Goal: Transaction & Acquisition: Purchase product/service

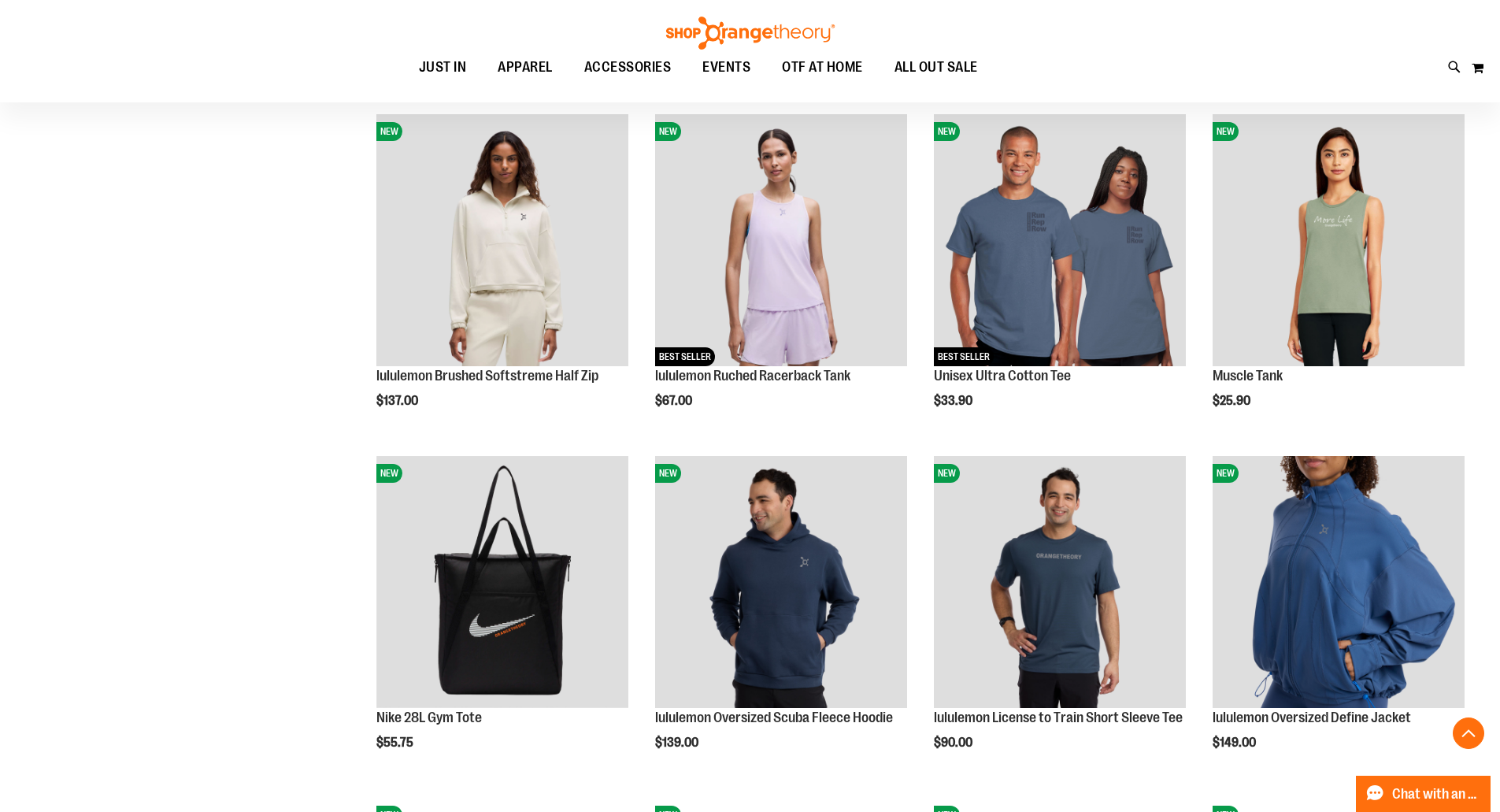
scroll to position [1259, 0]
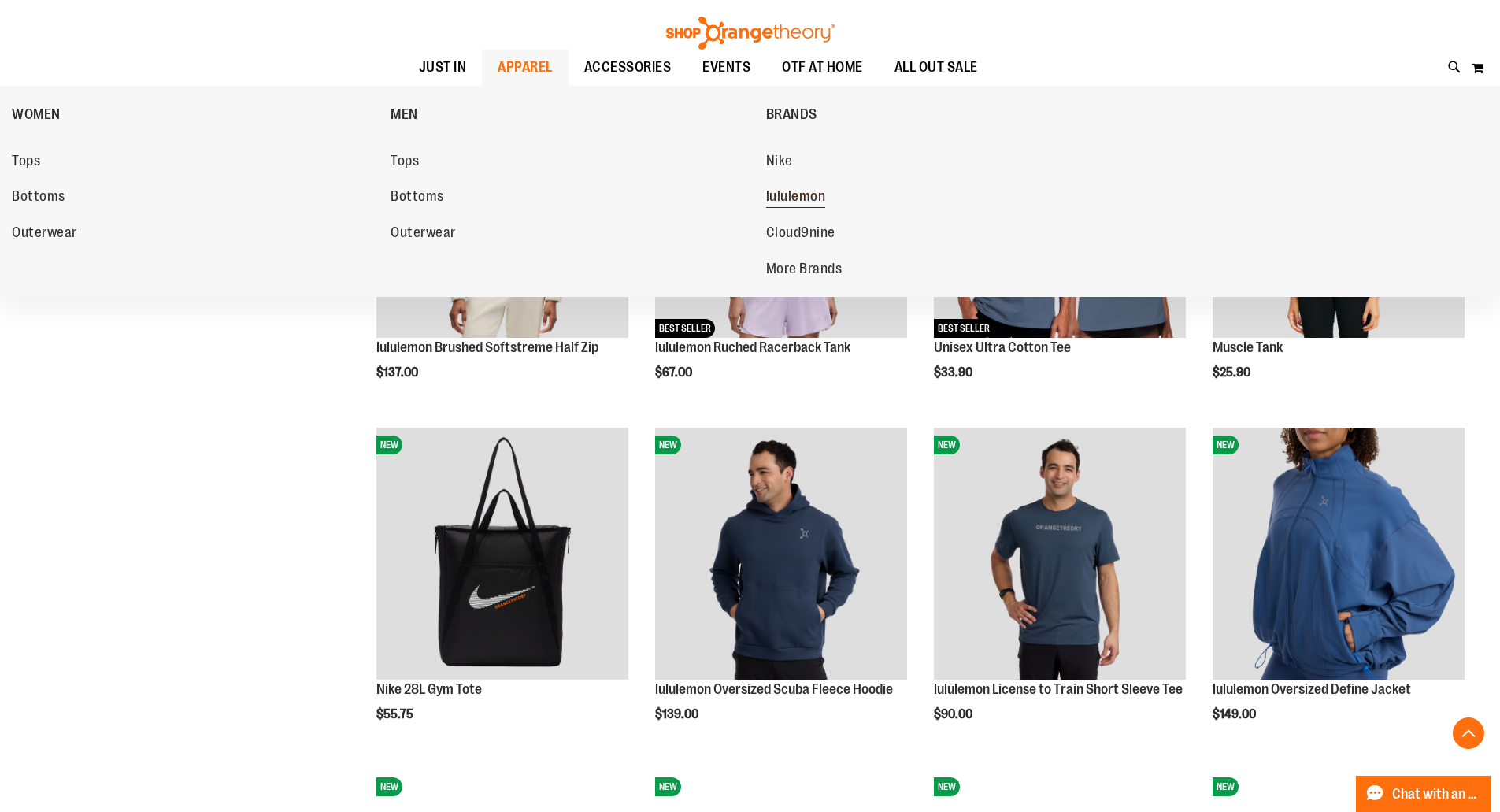
type input "**********"
click at [789, 197] on span "lululemon" at bounding box center [796, 197] width 60 height 19
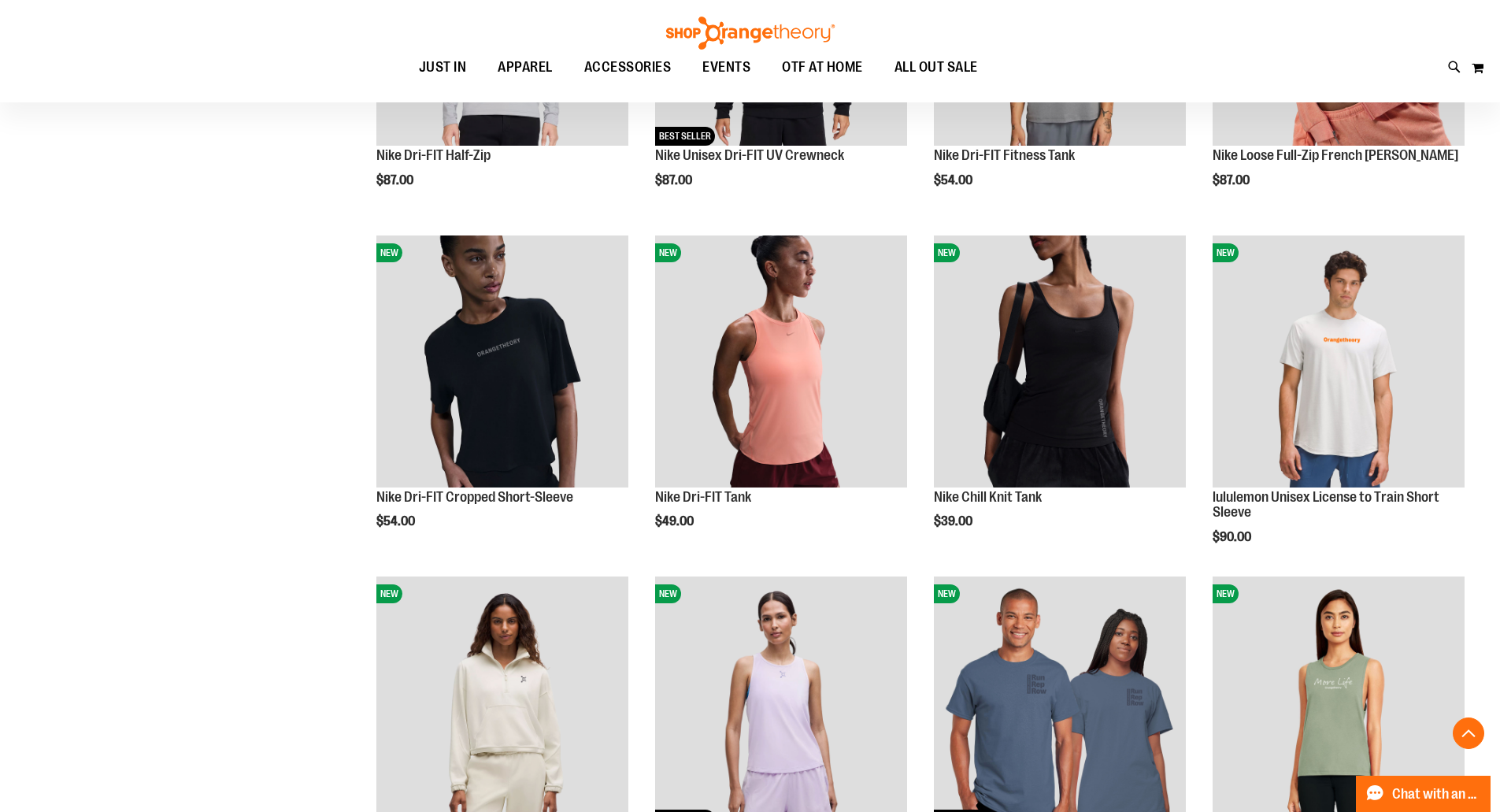
scroll to position [629, 0]
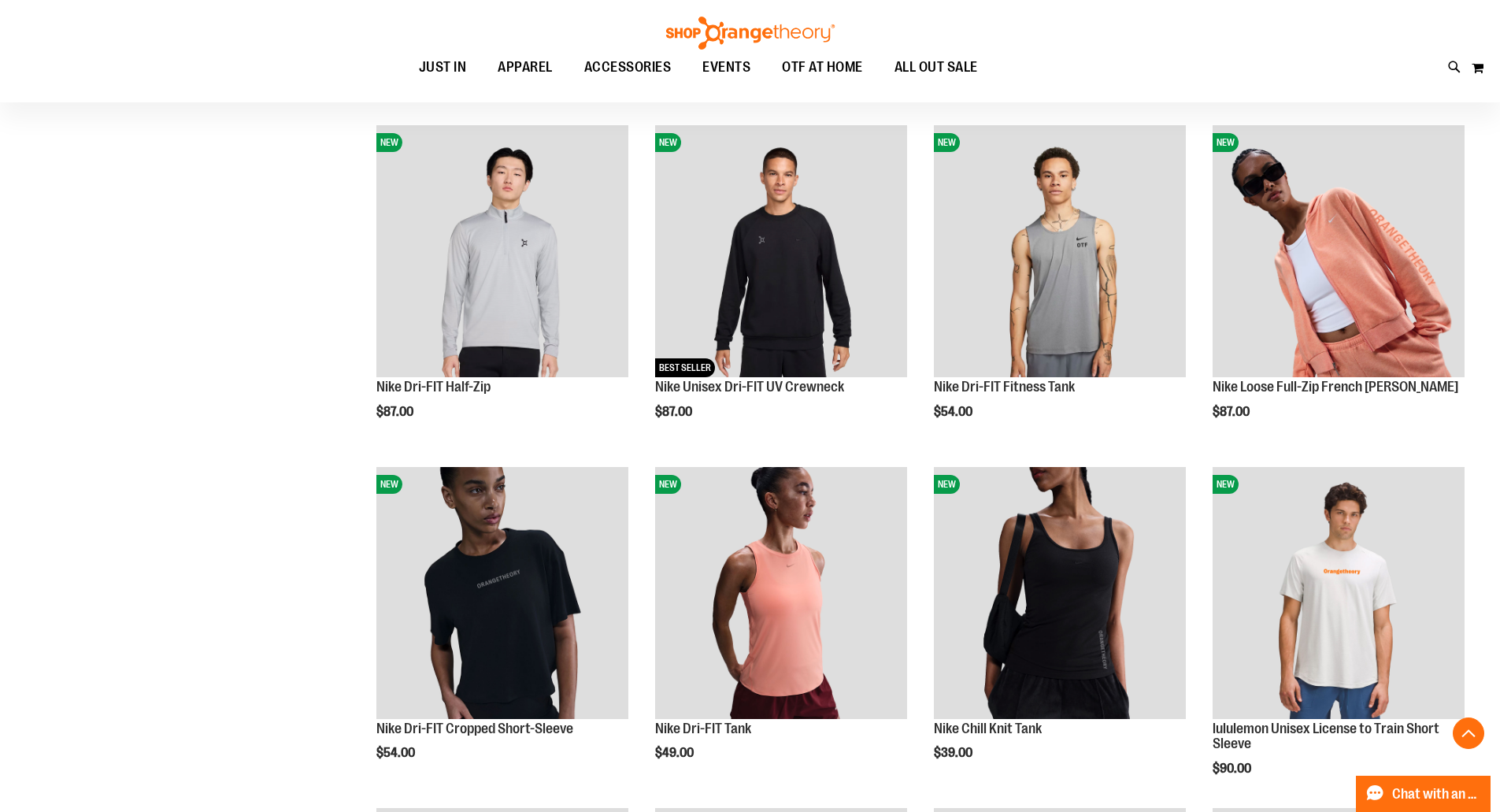
scroll to position [314, 0]
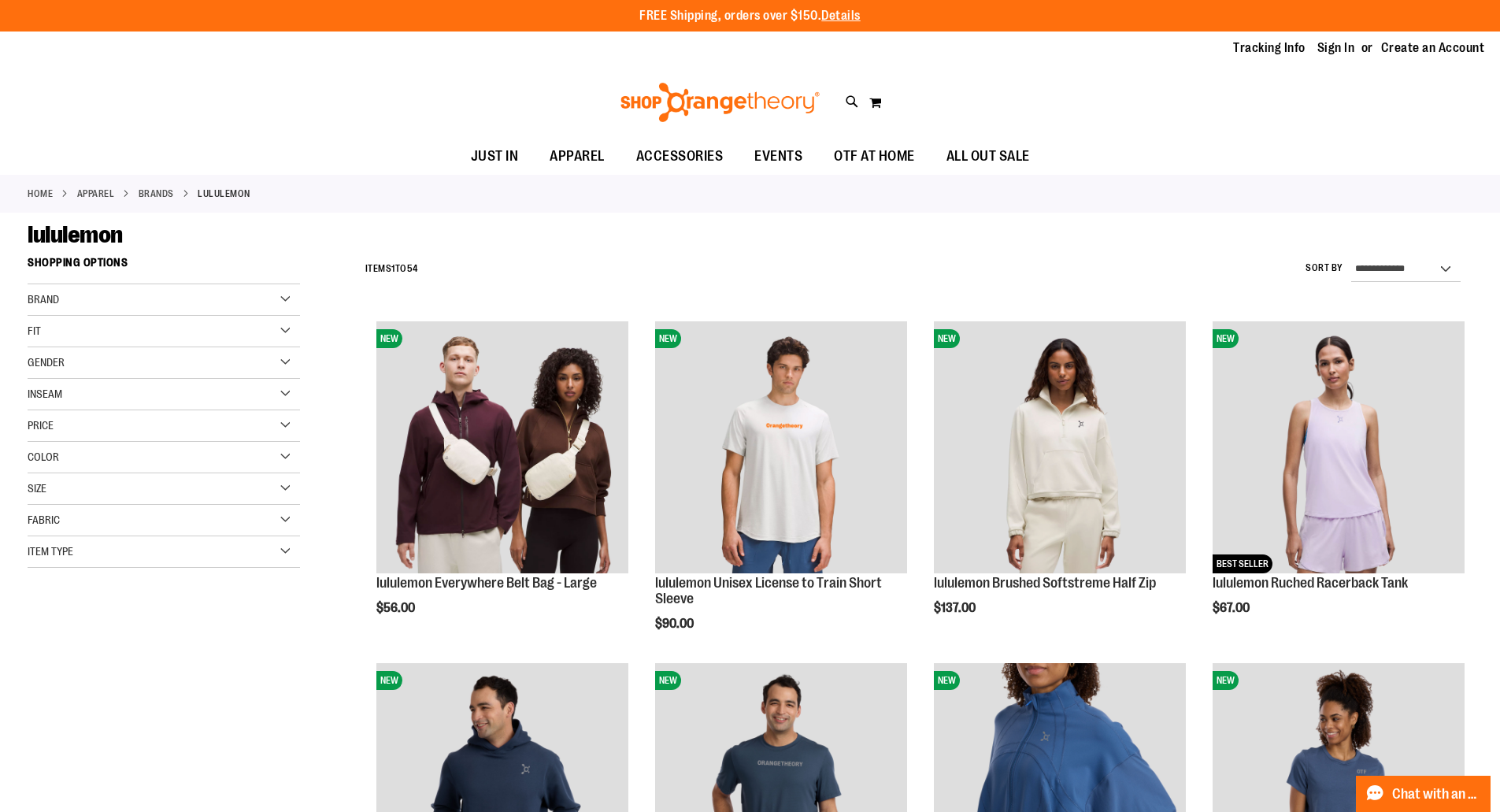
type input "**********"
click at [1449, 271] on select "**********" at bounding box center [1405, 269] width 109 height 25
drag, startPoint x: 1338, startPoint y: 206, endPoint x: 1271, endPoint y: 205, distance: 67.0
click at [1338, 206] on div "Home APPAREL BRANDS [GEOGRAPHIC_DATA]" at bounding box center [750, 194] width 1500 height 38
click at [281, 359] on div "Gender" at bounding box center [164, 363] width 272 height 31
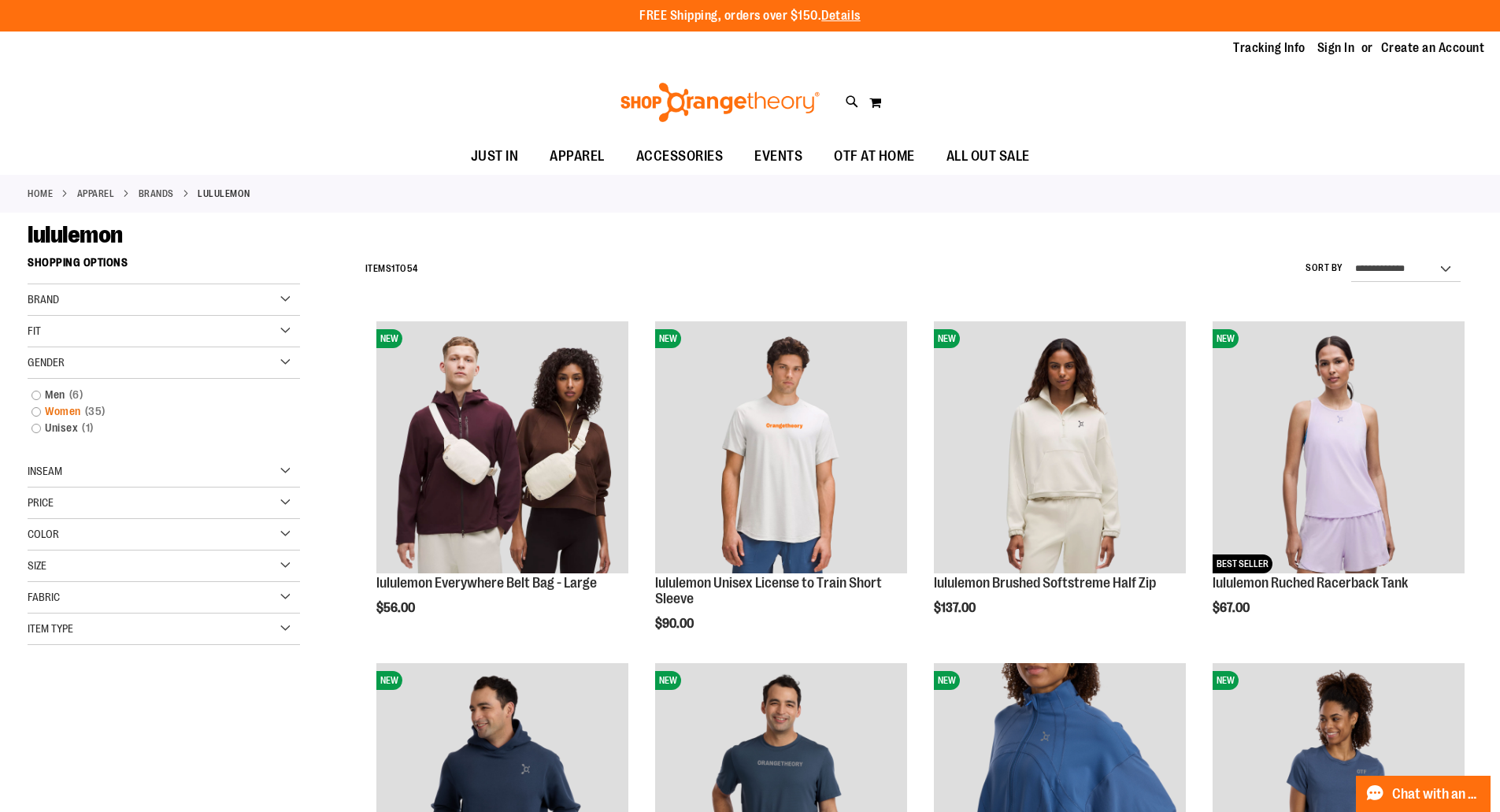
click at [34, 411] on link "Women 35 items" at bounding box center [154, 412] width 261 height 17
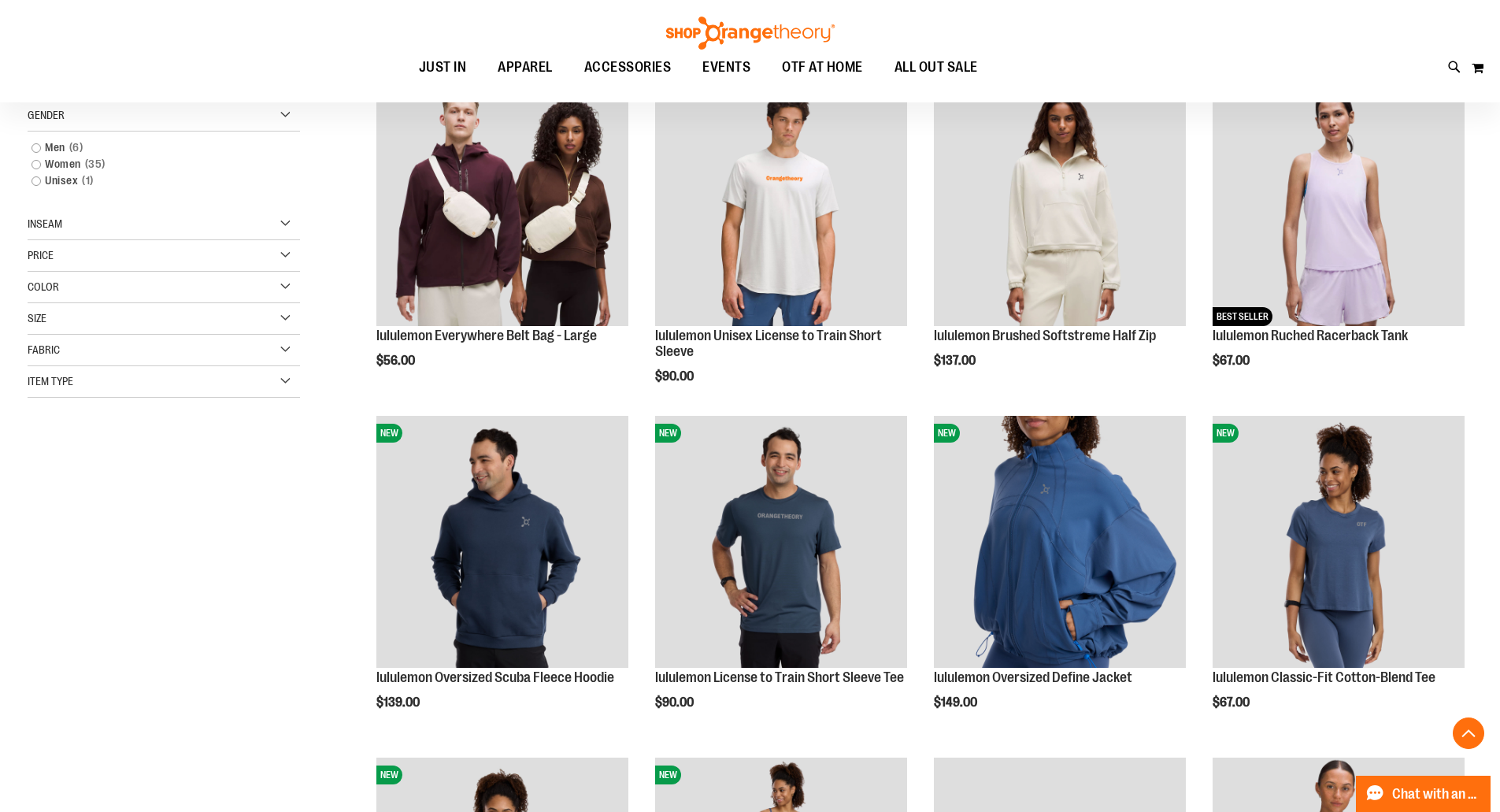
scroll to position [249, 0]
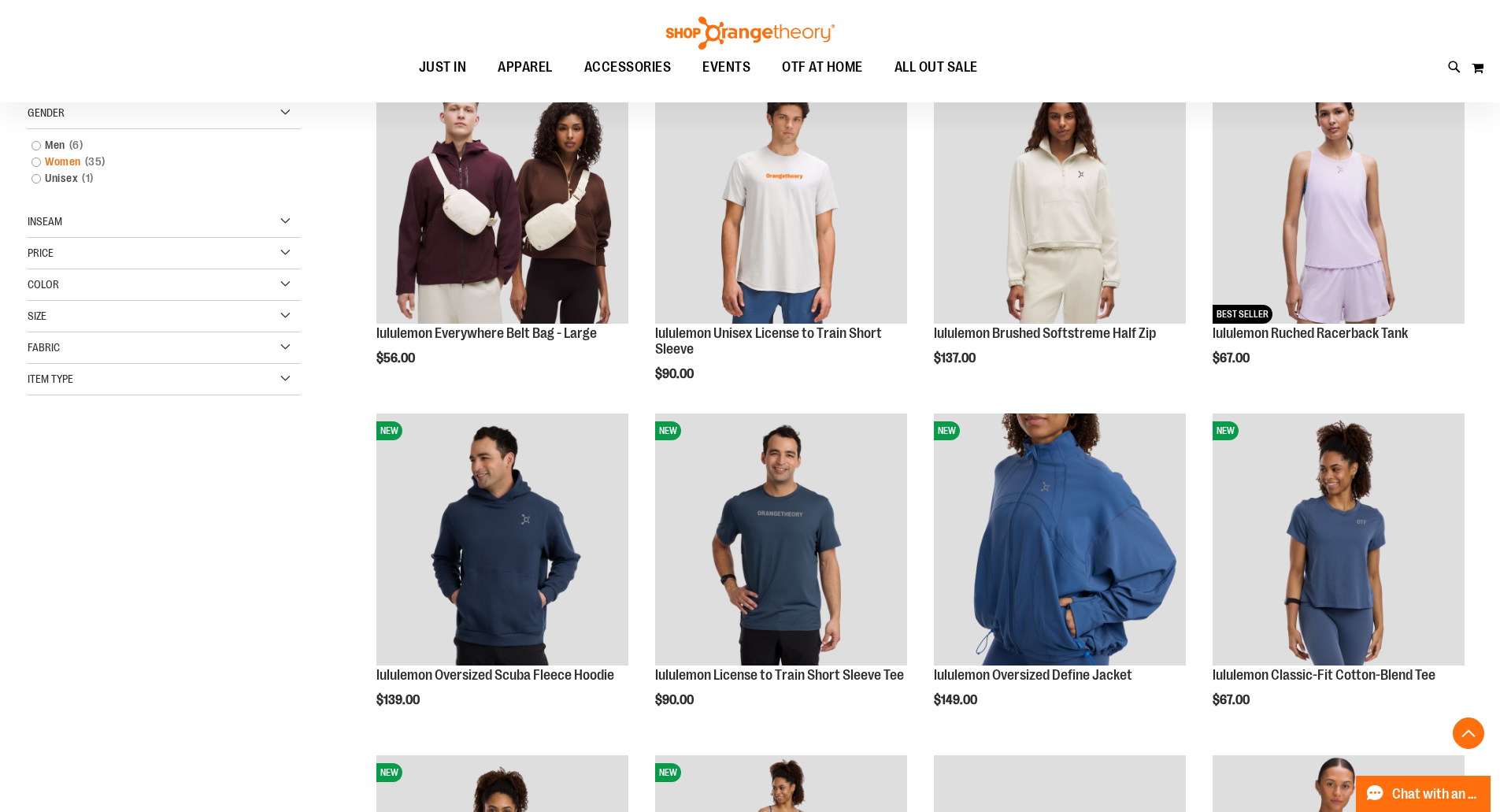
click at [49, 162] on link "Women 35 items" at bounding box center [154, 162] width 261 height 17
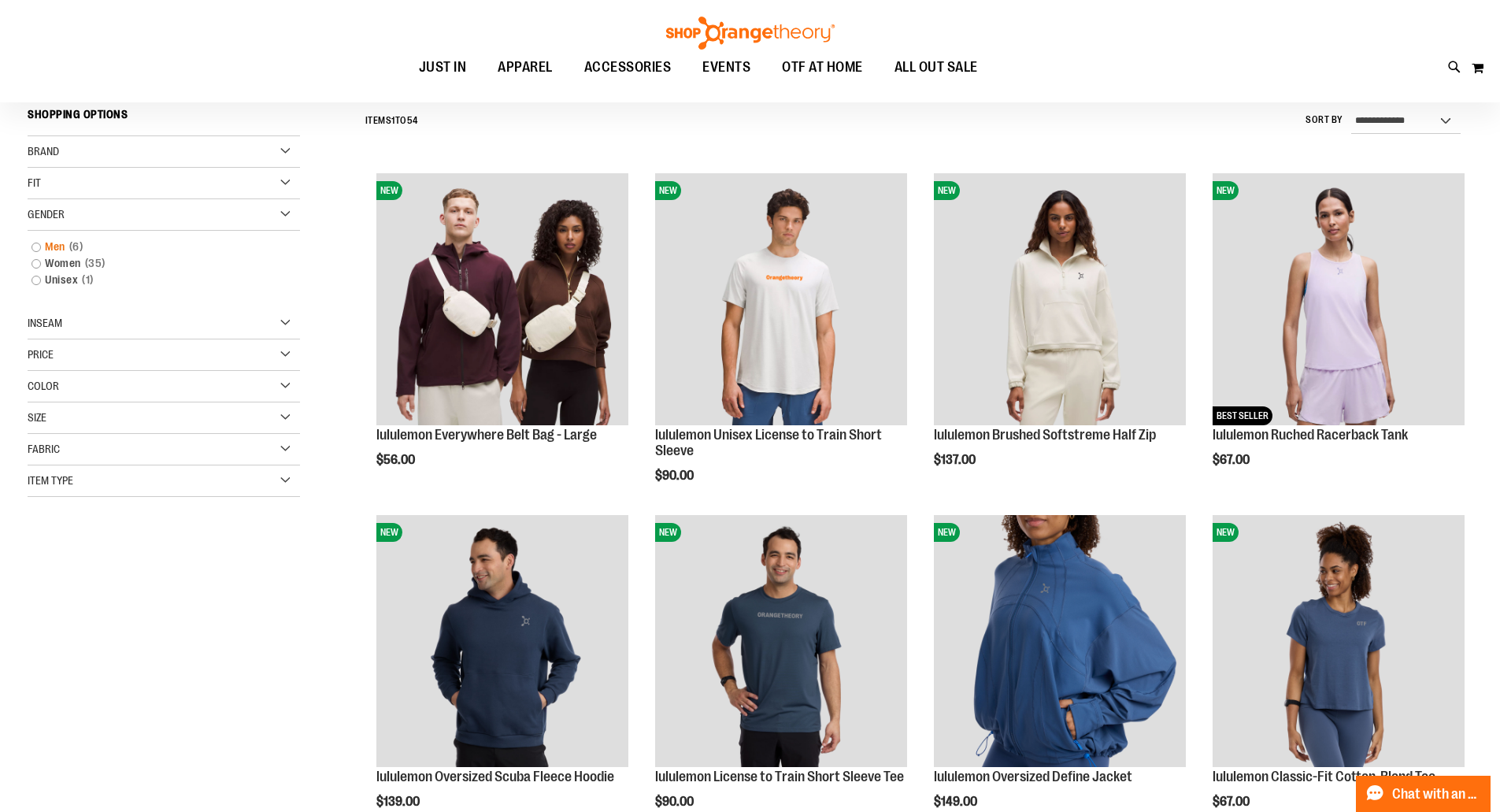
scroll to position [146, 0]
click at [36, 261] on link "Women 35 items" at bounding box center [154, 265] width 261 height 17
click at [34, 262] on link "Women 35 items" at bounding box center [154, 265] width 261 height 17
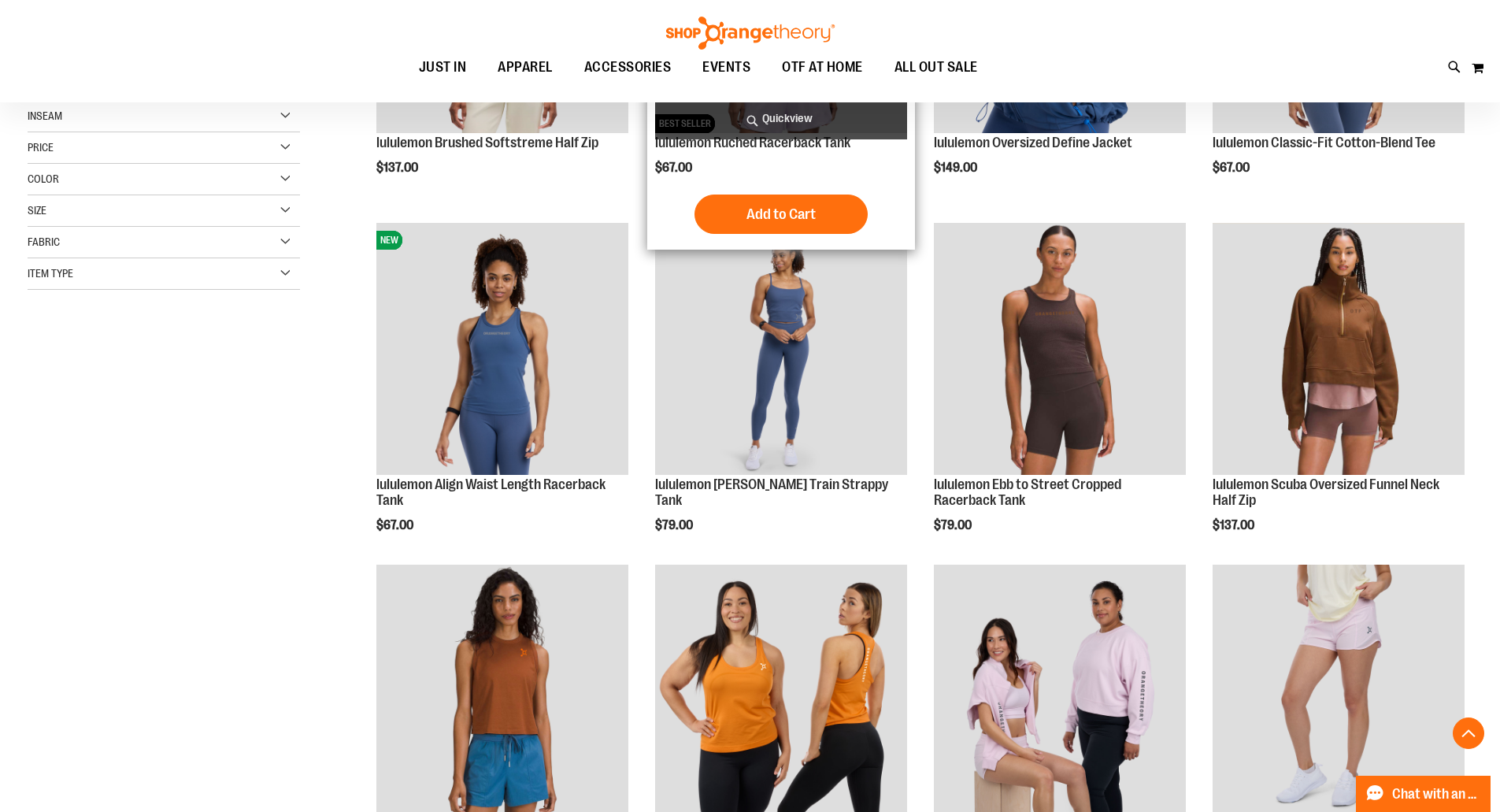
scroll to position [473, 0]
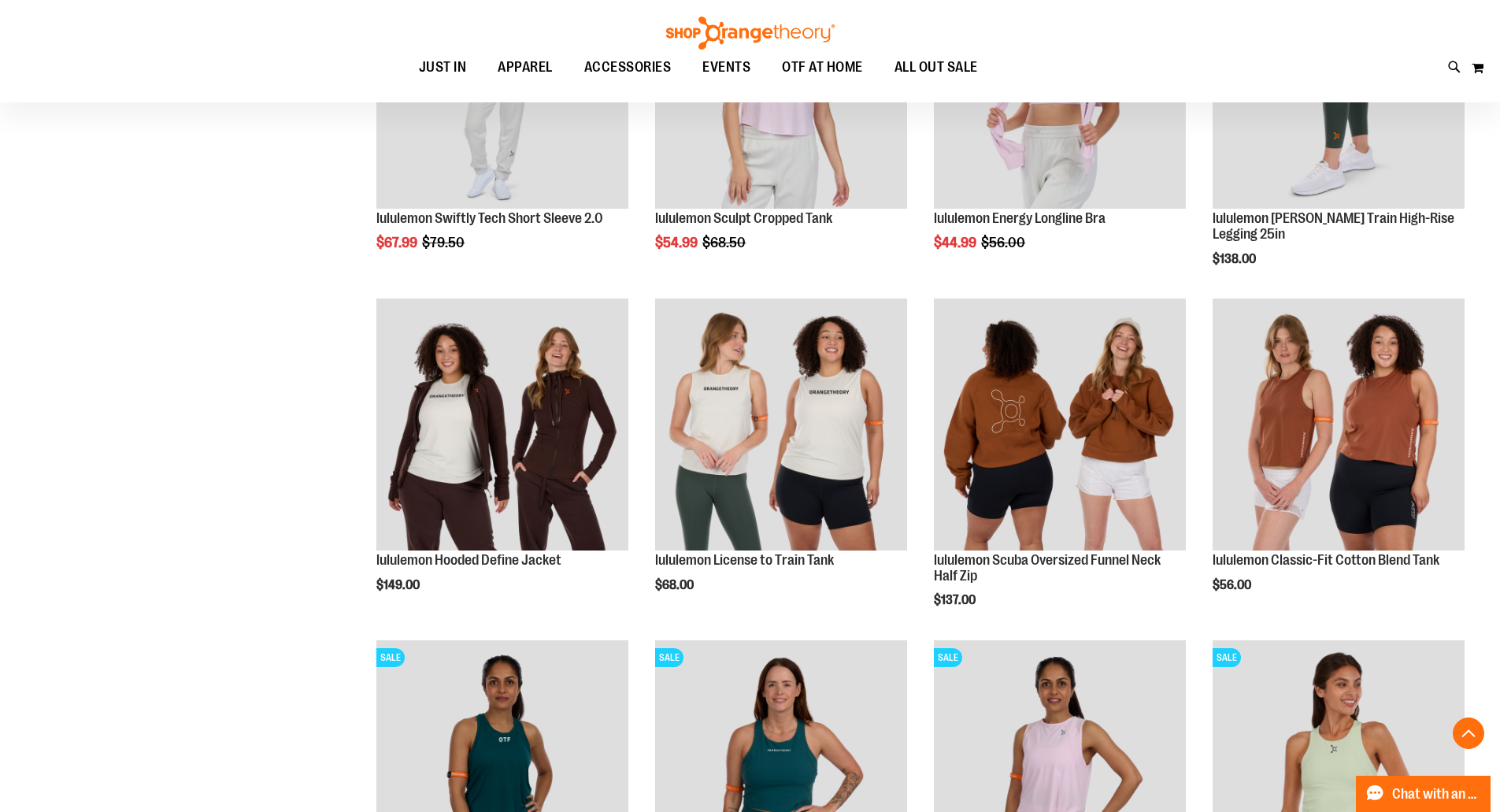
scroll to position [1418, 0]
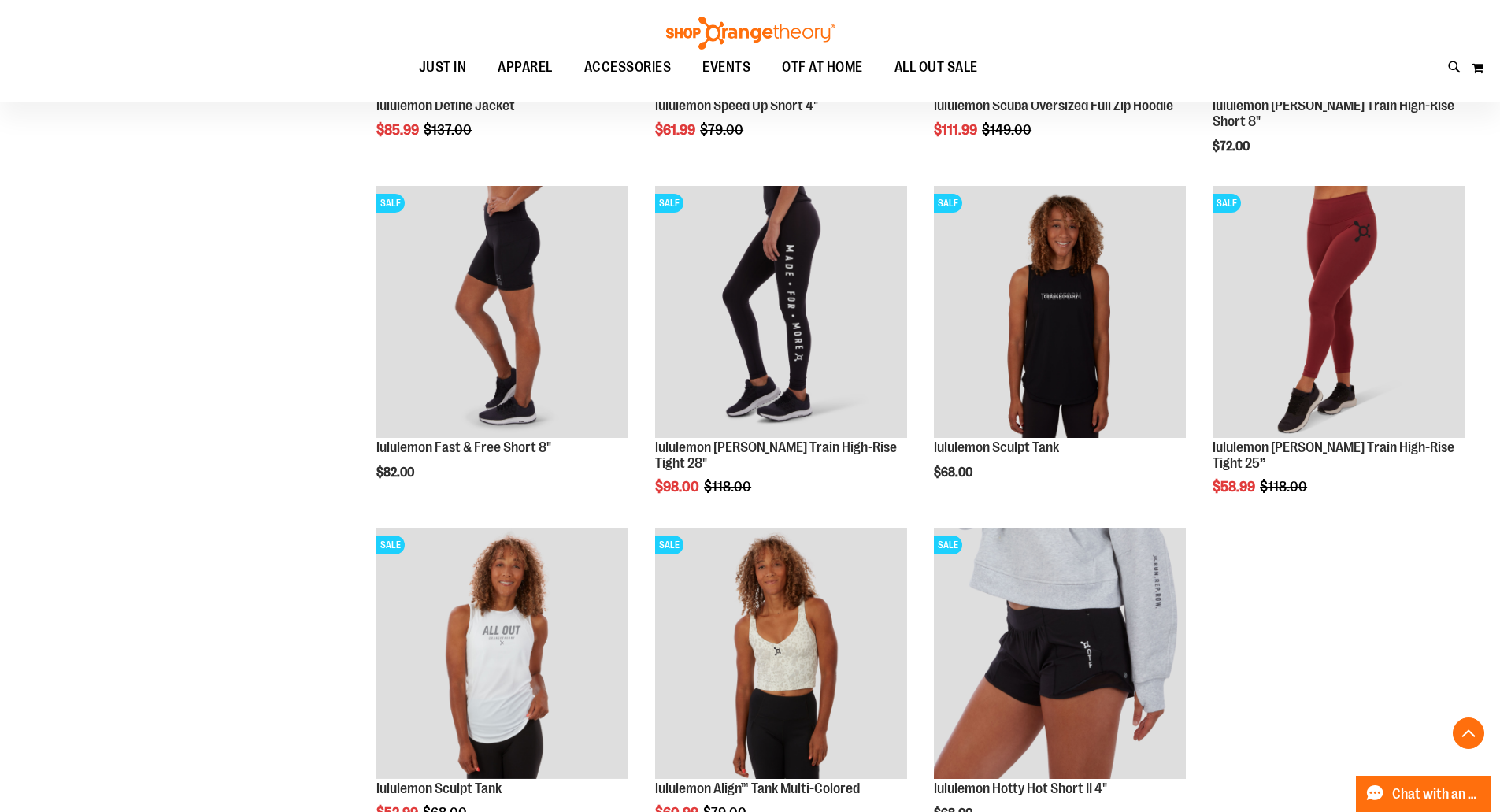
scroll to position [2520, 0]
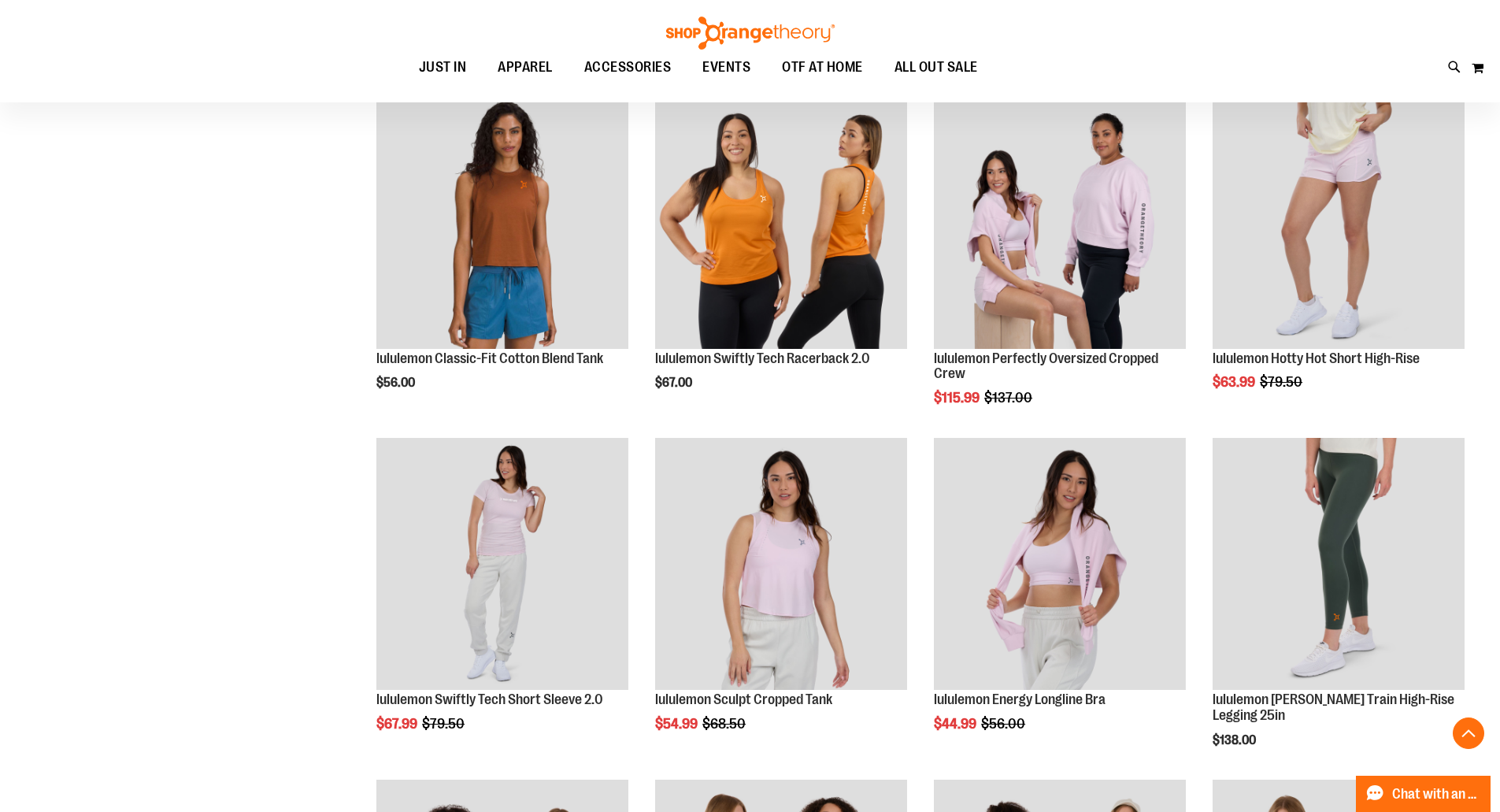
scroll to position [866, 0]
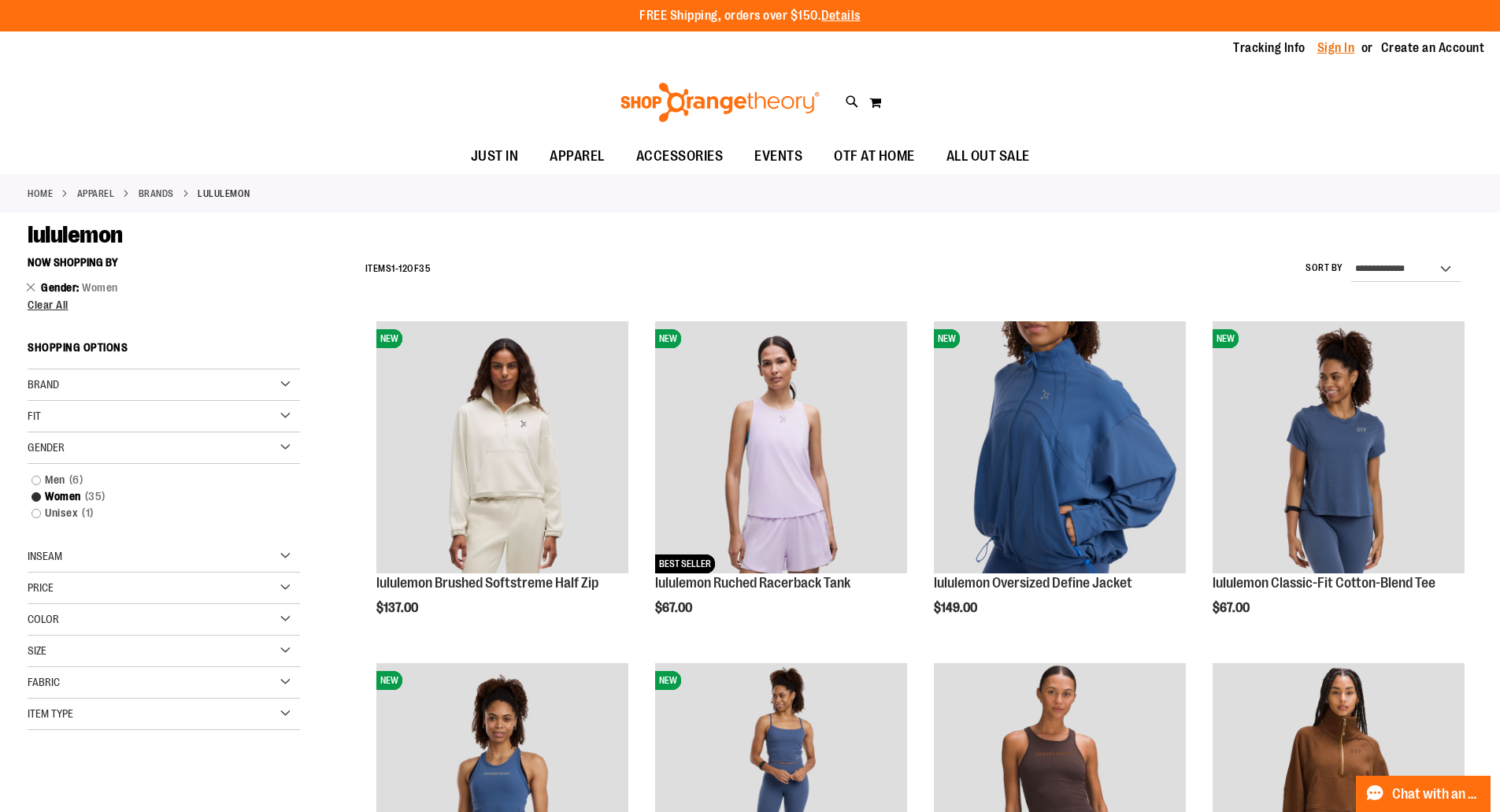
click at [1339, 43] on link "Sign In" at bounding box center [1336, 48] width 38 height 17
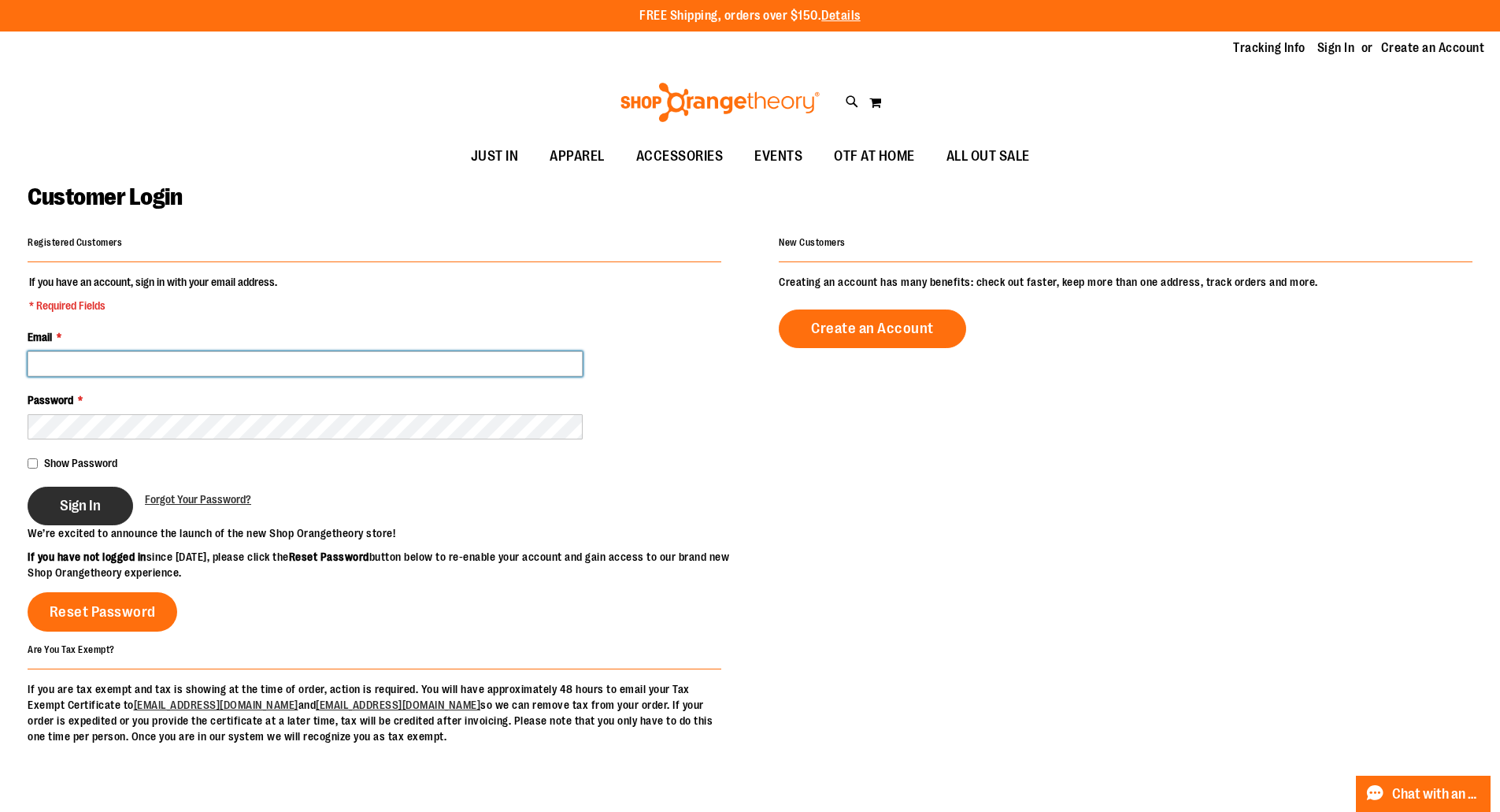
type input "**********"
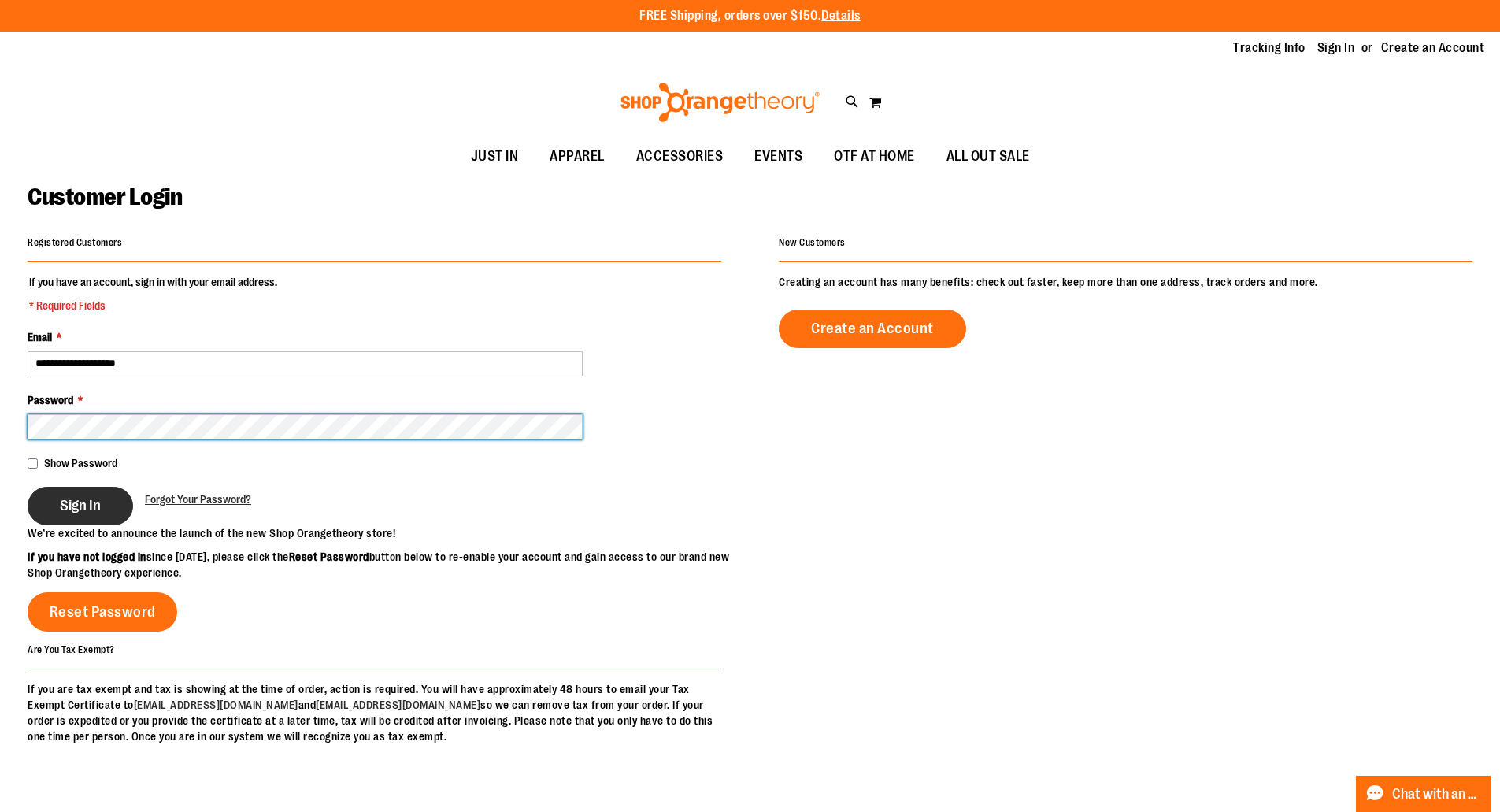
type input "**********"
click at [85, 501] on span "Sign In" at bounding box center [80, 505] width 41 height 17
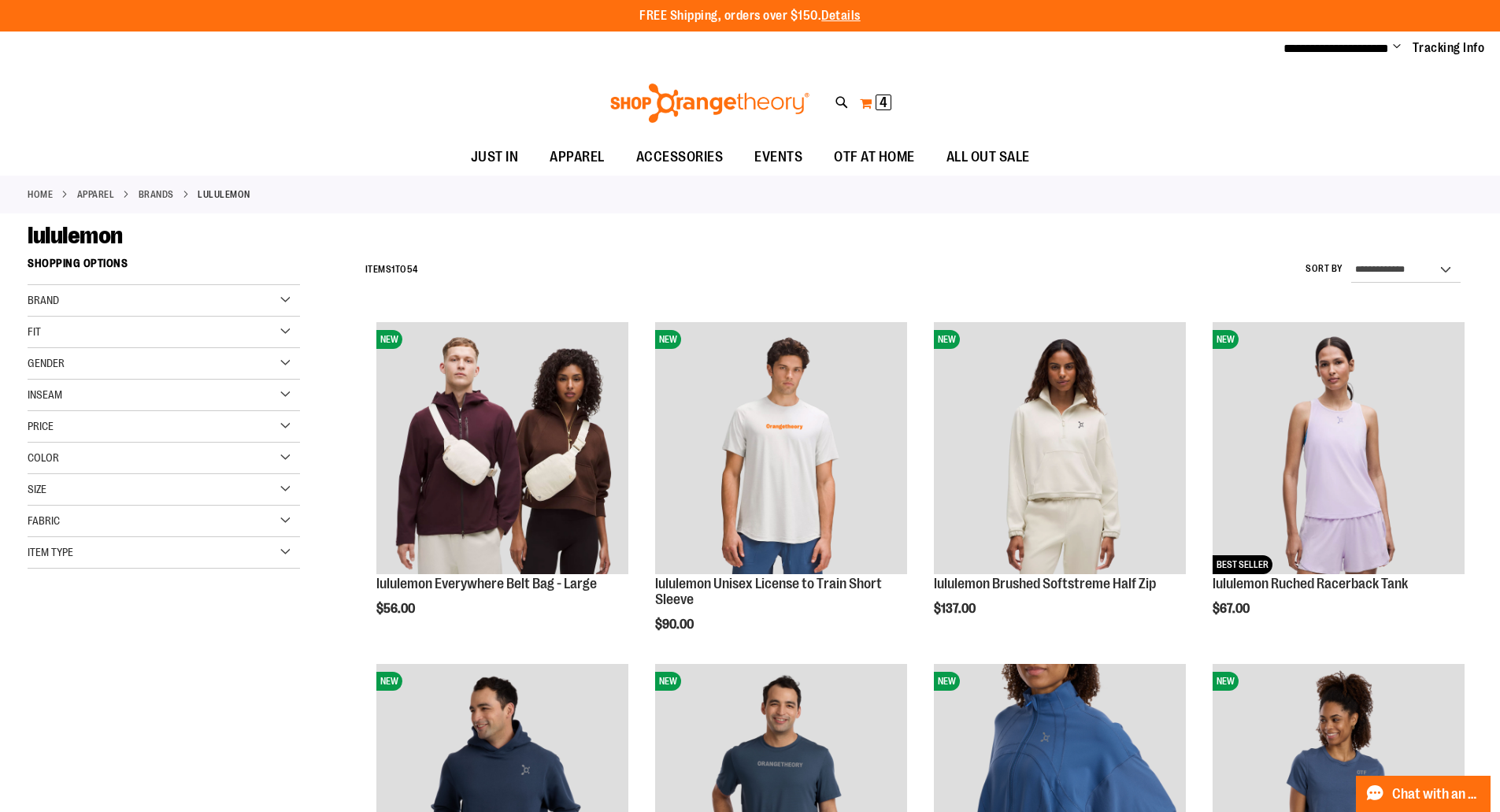
type input "**********"
click at [880, 101] on span "4" at bounding box center [883, 102] width 8 height 16
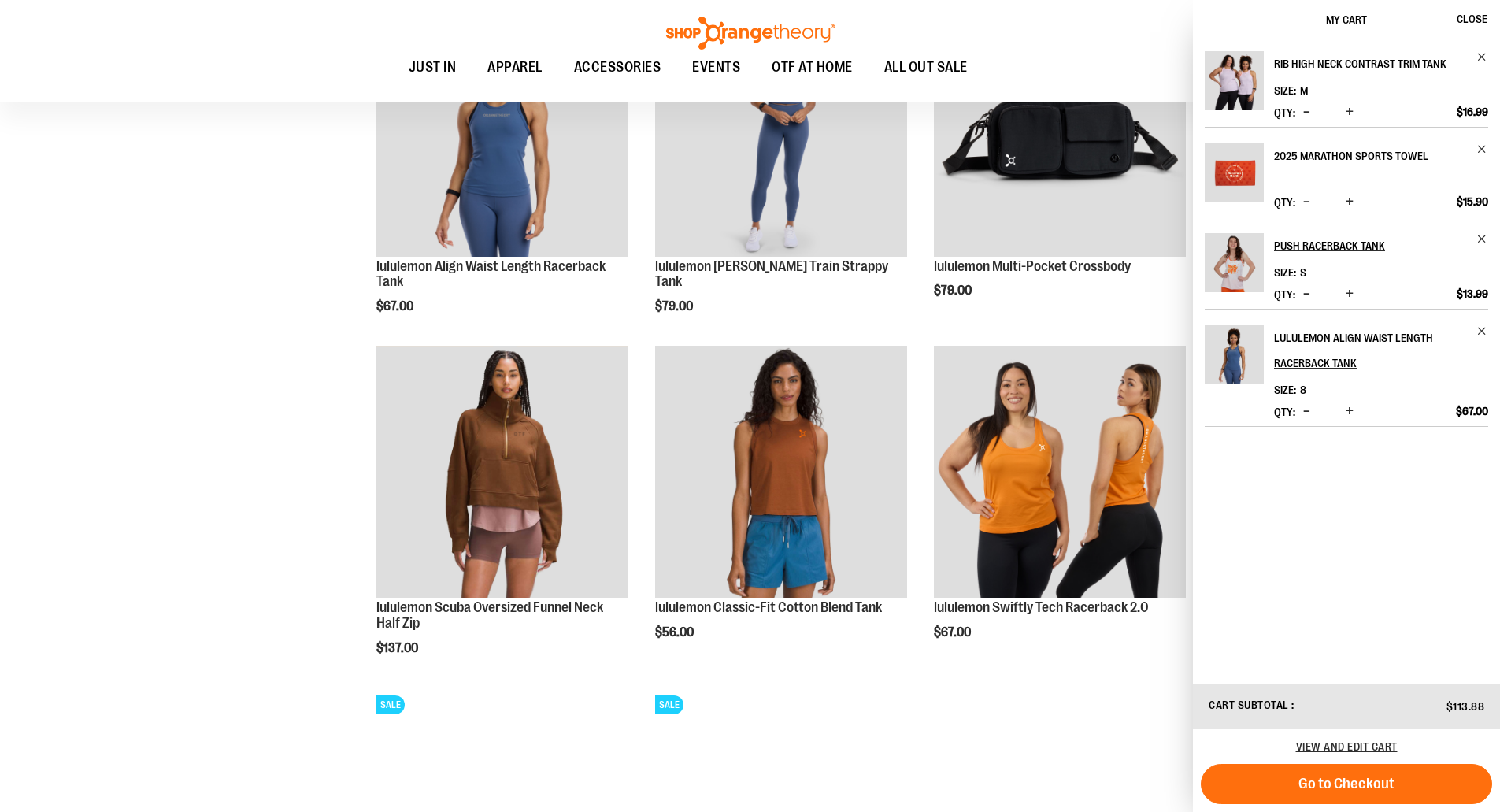
scroll to position [1102, 0]
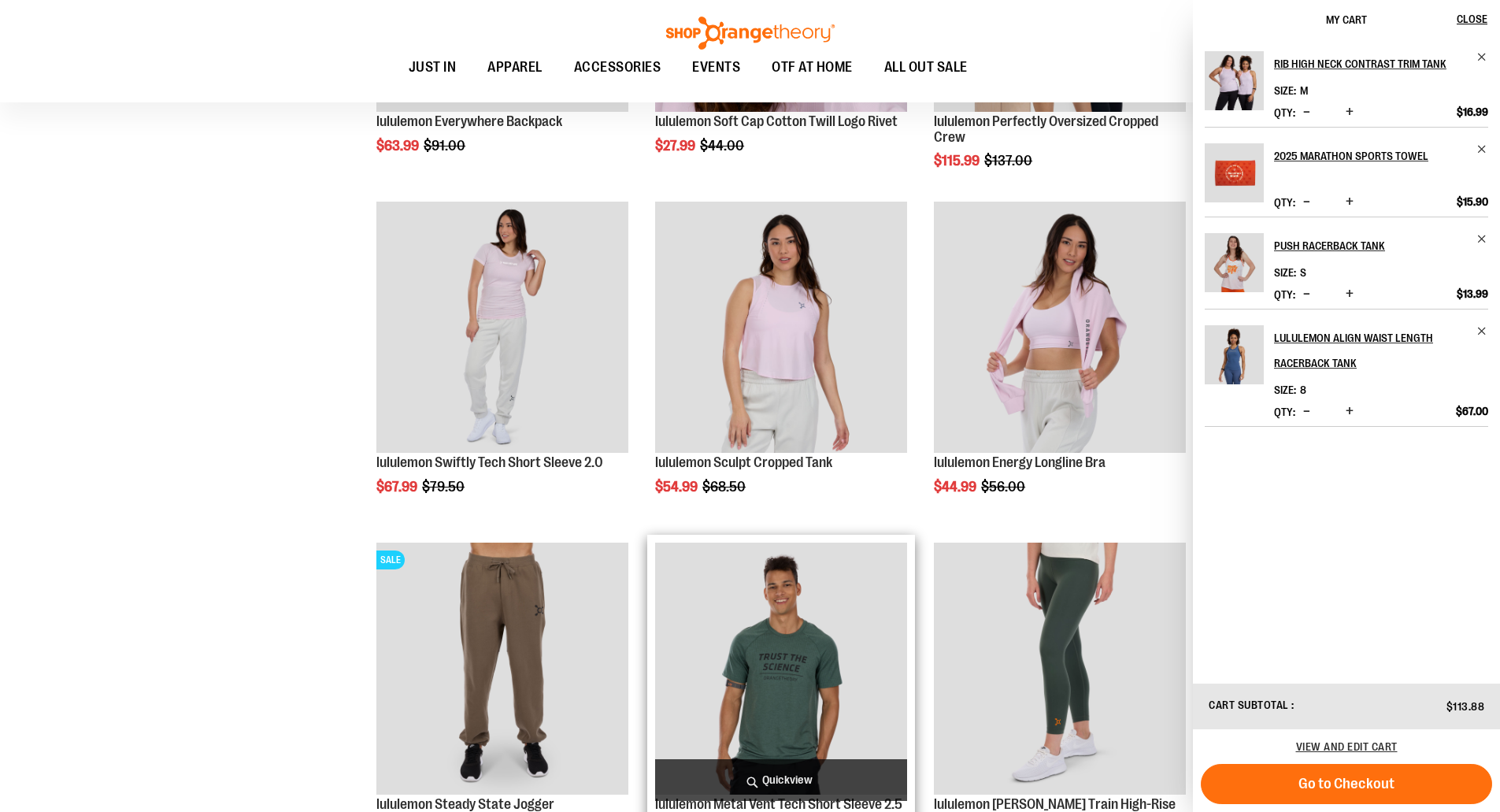
scroll to position [1811, 0]
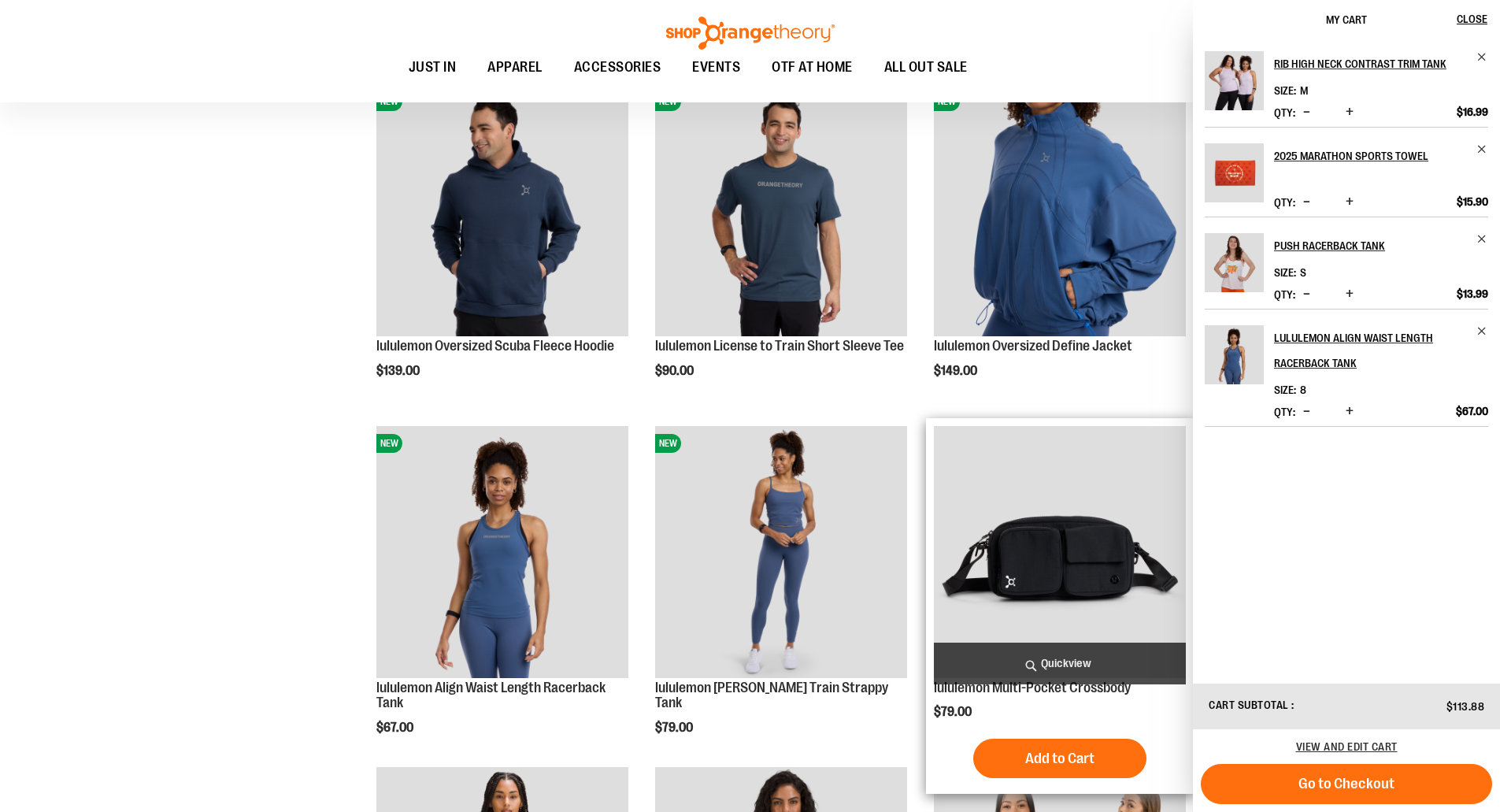
scroll to position [473, 0]
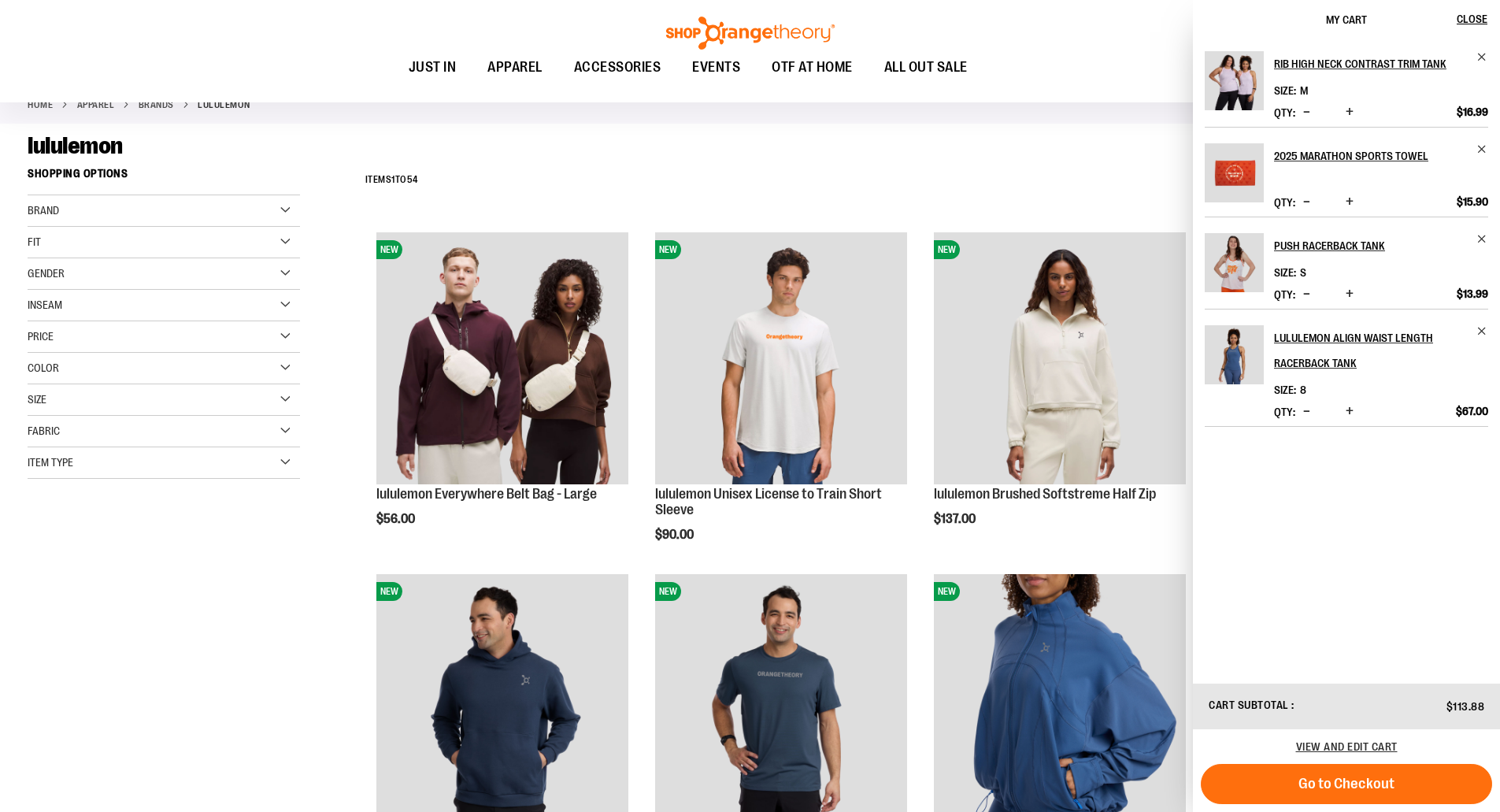
scroll to position [79, 0]
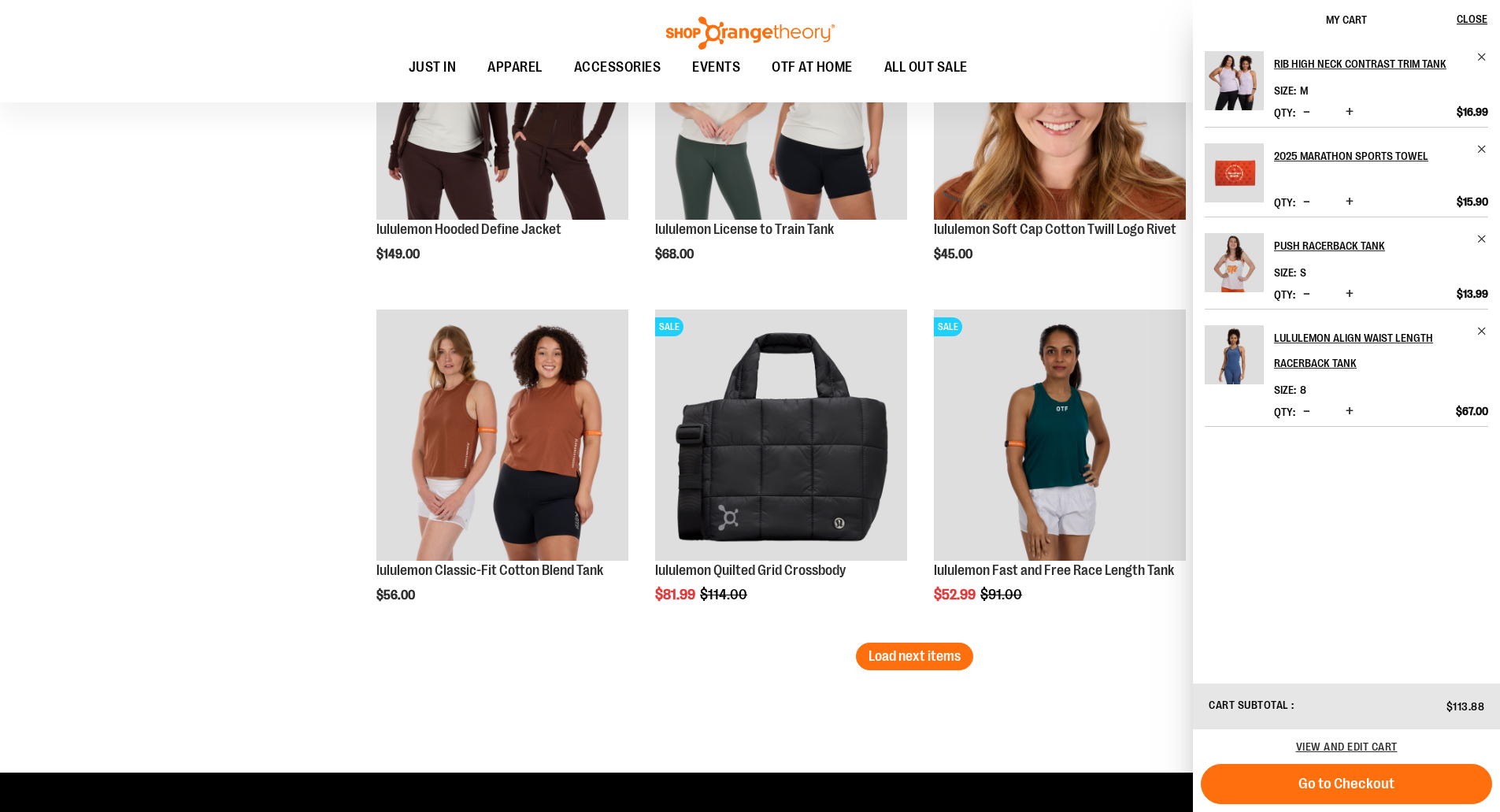
scroll to position [2834, 0]
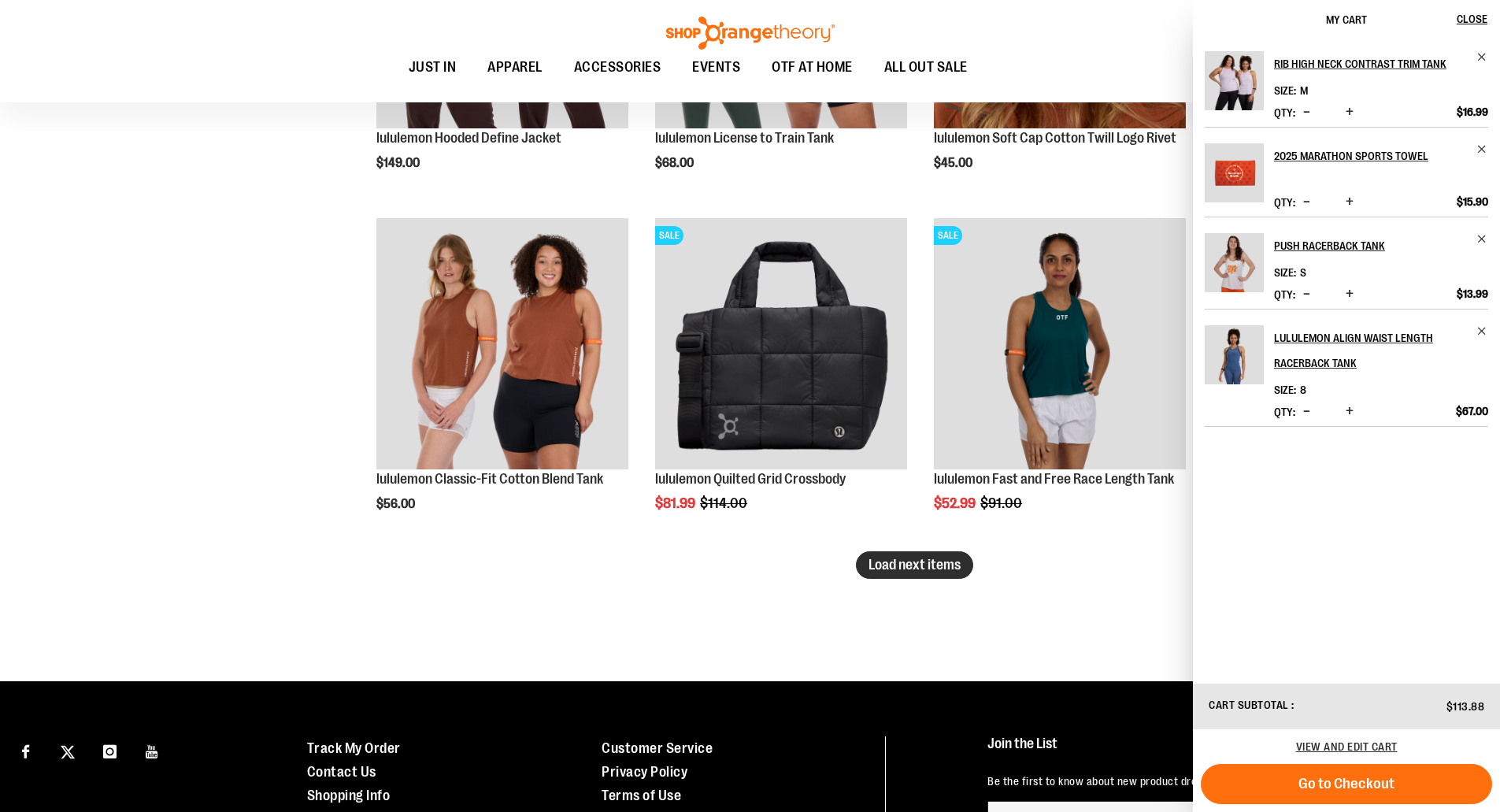
click at [916, 567] on span "Load next items" at bounding box center [915, 564] width 92 height 16
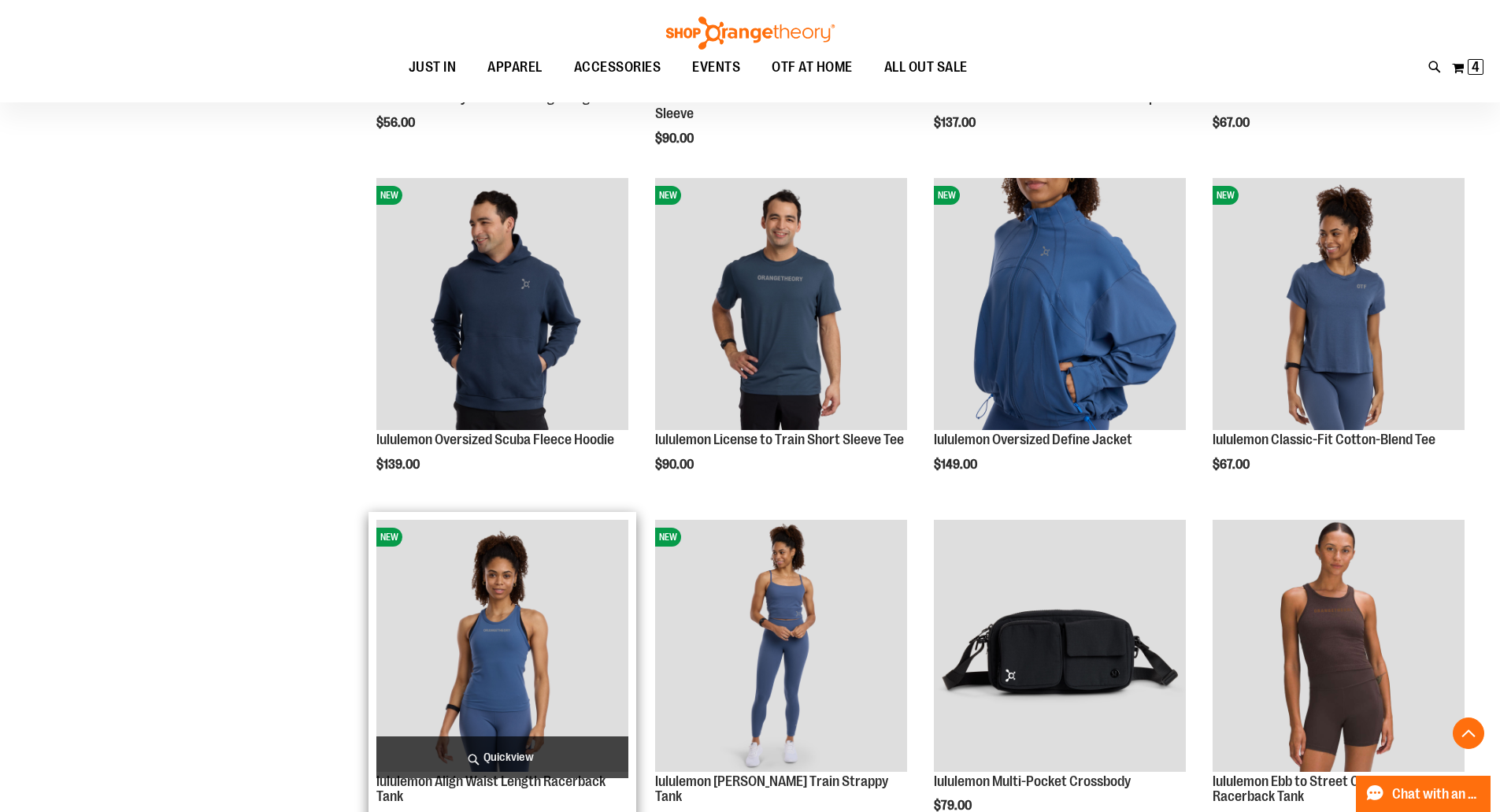
scroll to position [393, 0]
